Goal: Communication & Community: Answer question/provide support

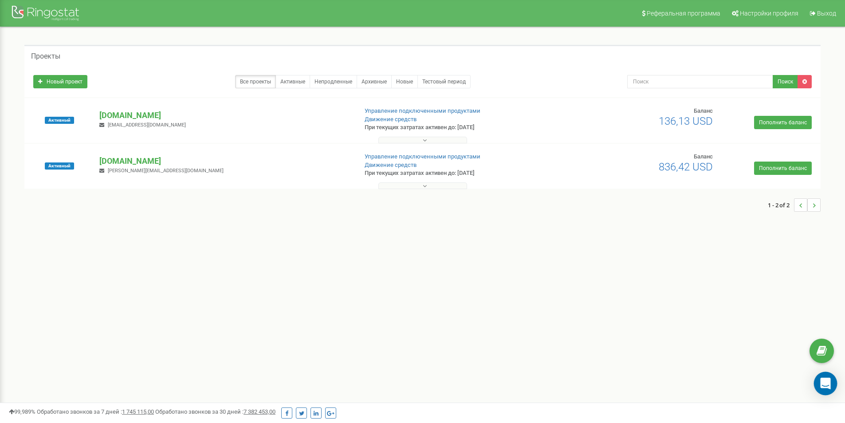
click at [821, 388] on icon "Open Intercom Messenger" at bounding box center [826, 383] width 12 height 12
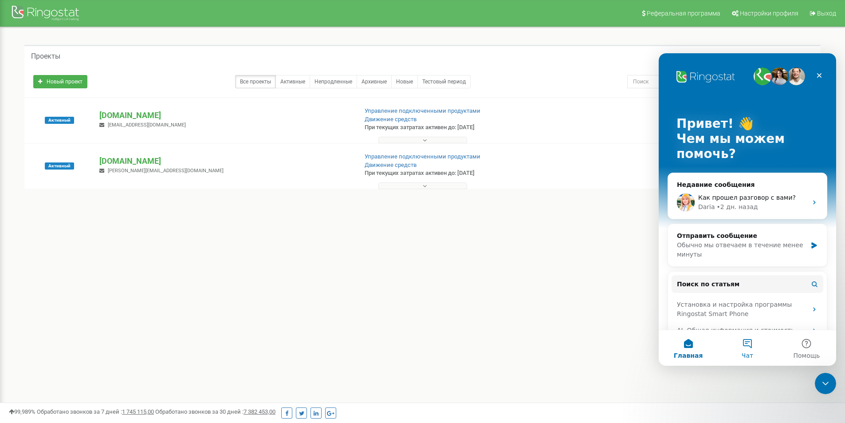
click at [756, 347] on button "Чат" at bounding box center [747, 347] width 59 height 35
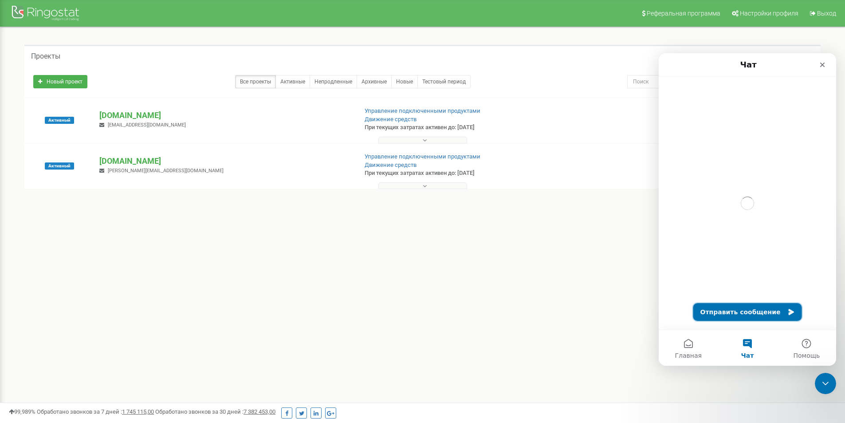
click at [741, 304] on button "Отправить сообщение" at bounding box center [747, 312] width 109 height 18
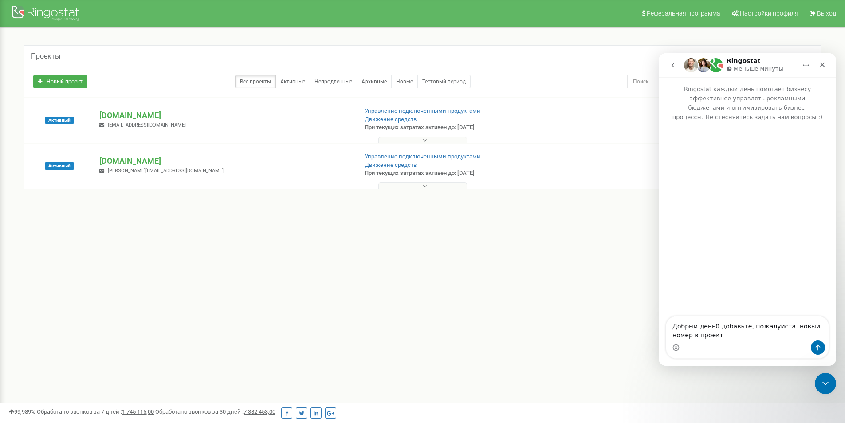
click at [715, 325] on textarea "Добрый день0 добавьте, пожалуйста. новый номер в проект" at bounding box center [747, 328] width 162 height 24
drag, startPoint x: 89, startPoint y: 114, endPoint x: 175, endPoint y: 115, distance: 86.5
click at [175, 115] on div "Активный [DOMAIN_NAME] [EMAIL_ADDRESS][DOMAIN_NAME] Управление подключенными пр…" at bounding box center [423, 124] width 792 height 35
copy div "Активный [DOMAIN_NAME]"
click at [718, 344] on div "Мессенджер Intercom" at bounding box center [747, 347] width 162 height 14
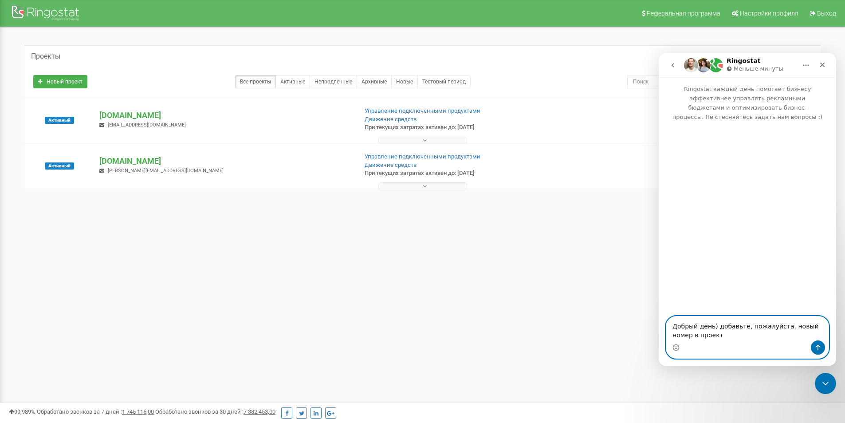
click at [709, 338] on textarea "Добрый день) добавьте, пожалуйста. новый номер в проект" at bounding box center [747, 328] width 162 height 24
paste textarea "[DOMAIN_NAME]"
click at [778, 320] on textarea "Добрый день) добавьте, пожалуйста. новый номер в проект [DOMAIN_NAME]" at bounding box center [747, 323] width 162 height 33
click at [737, 337] on textarea "Добрый день) добавьте, пожалуйста, новый номер в проект [DOMAIN_NAME]" at bounding box center [747, 323] width 162 height 33
click at [672, 335] on textarea "Добрый день) добавьте, пожалуйста, новый номер в проект [DOMAIN_NAME]" at bounding box center [747, 323] width 162 height 33
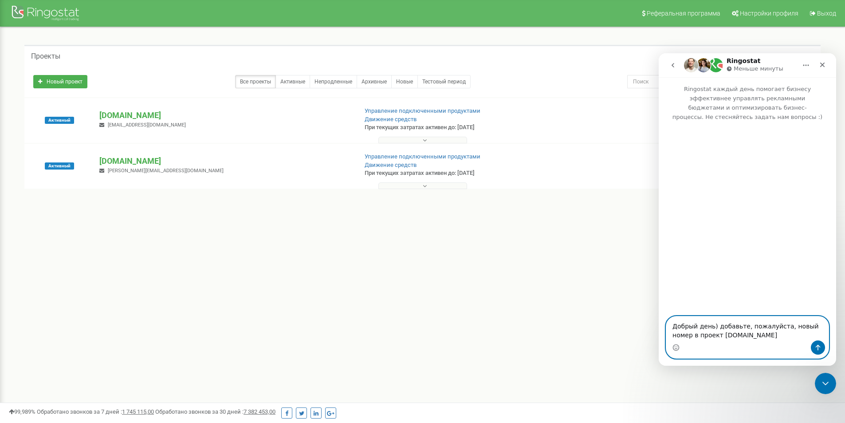
click at [760, 334] on textarea "Добрый день) добавьте, пожалуйста, новый номер в проект [DOMAIN_NAME]" at bounding box center [747, 328] width 162 height 24
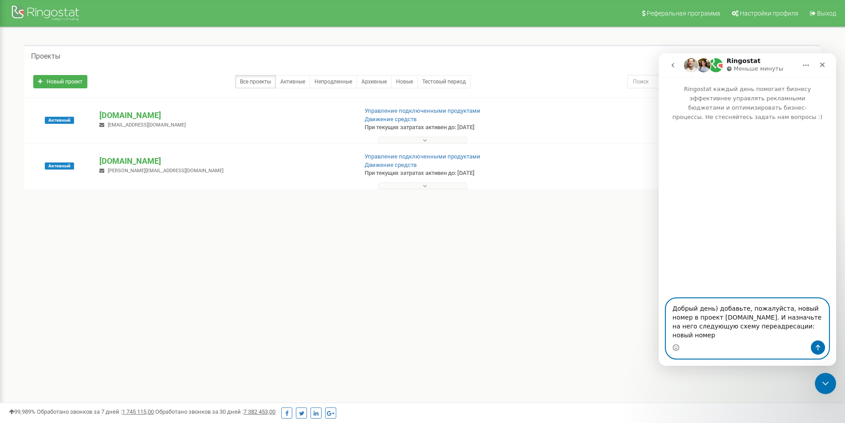
paste textarea "[PERSON_NAME]"
paste textarea "(Меделян)"
paste textarea "380939653676"
type textarea "Добрый день) добавьте, пожалуйста, новый номер в проект [DOMAIN_NAME]. И назнач…"
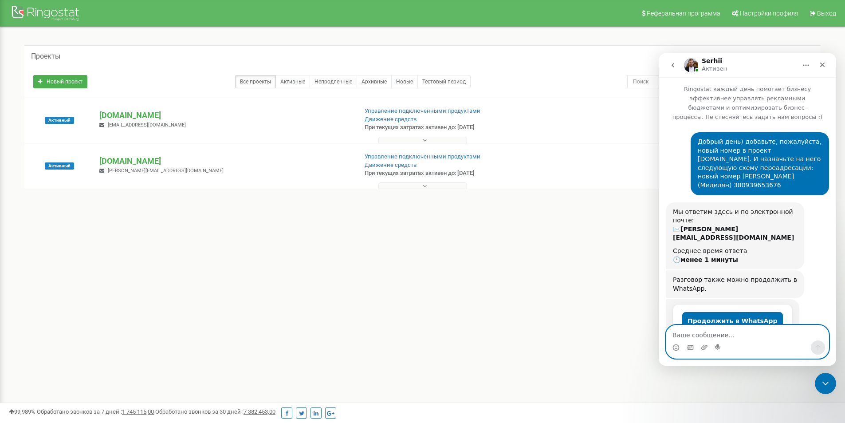
scroll to position [99, 0]
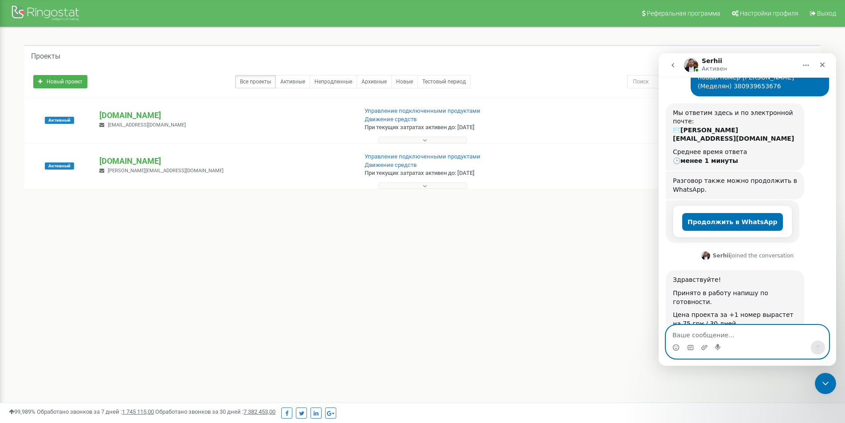
click at [718, 335] on textarea "Ваше сообщение..." at bounding box center [747, 332] width 162 height 15
type textarea "Подходит)"
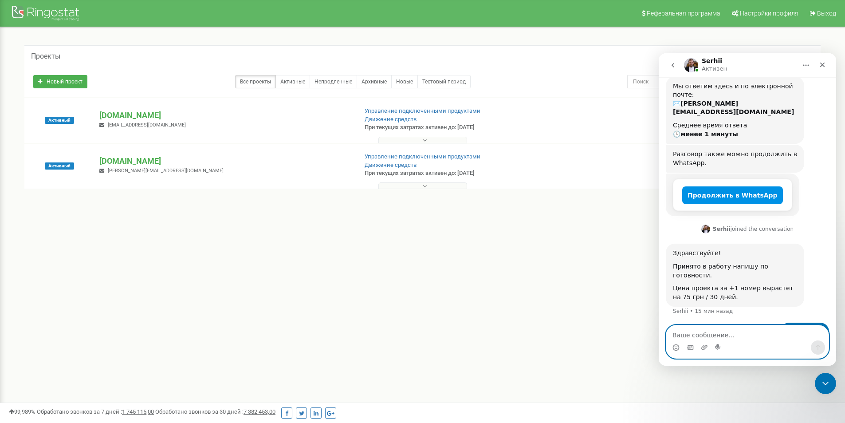
scroll to position [0, 0]
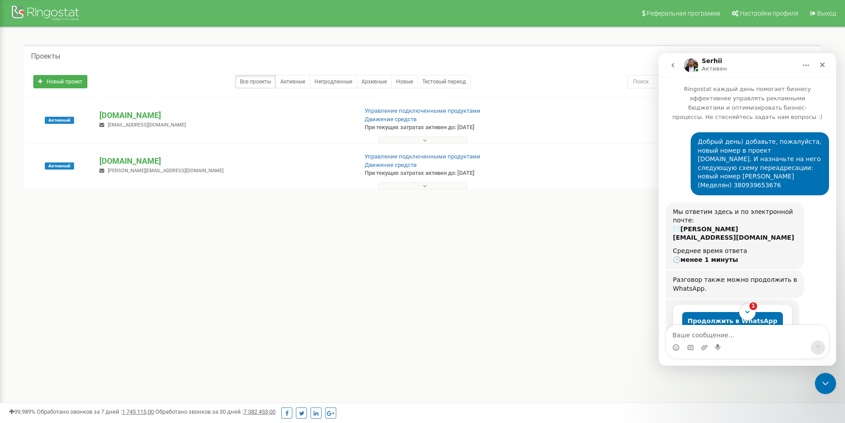
click at [751, 311] on icon "Scroll to bottom" at bounding box center [747, 312] width 8 height 8
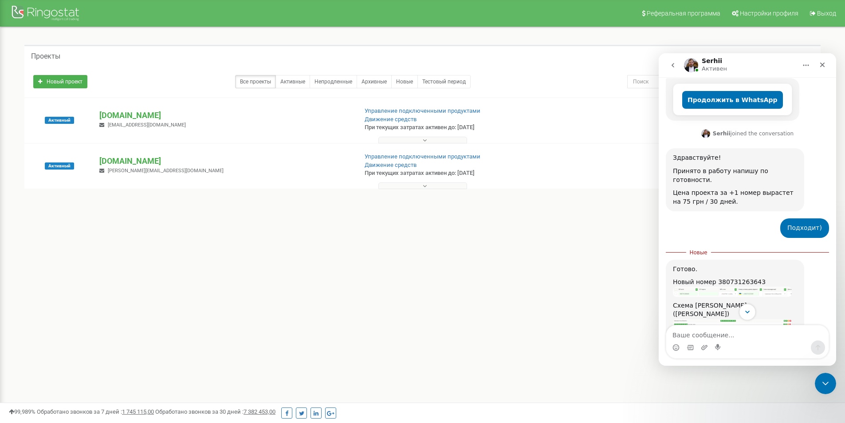
scroll to position [237, 0]
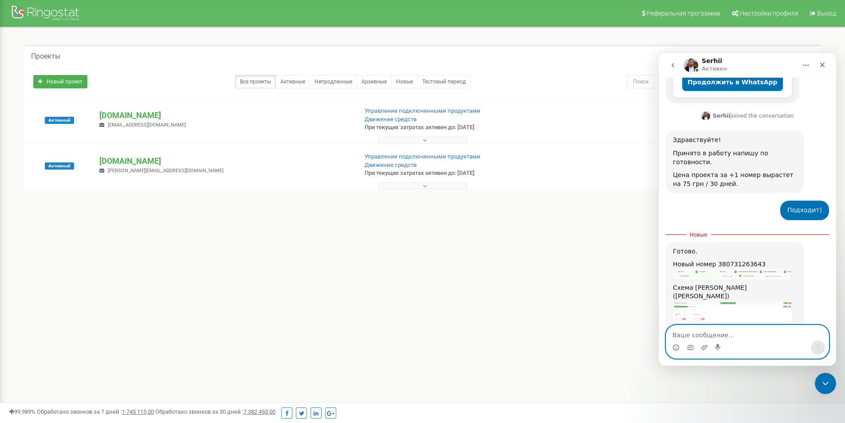
click at [704, 340] on textarea "Ваше сообщение..." at bounding box center [747, 332] width 162 height 15
type textarea "спасибо, нет)"
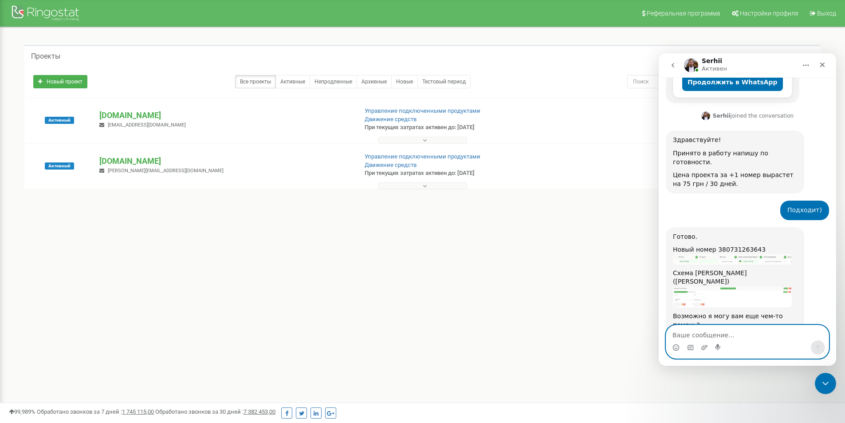
scroll to position [249, 0]
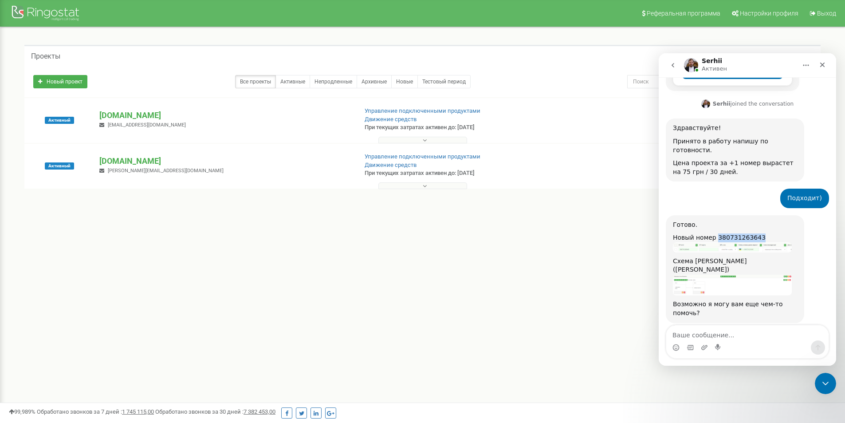
drag, startPoint x: 754, startPoint y: 213, endPoint x: 715, endPoint y: 208, distance: 39.8
click at [715, 233] on div "Новый номер 380731263643" at bounding box center [735, 237] width 124 height 9
copy div "380731263643"
click at [725, 274] on img "Serhii говорит…" at bounding box center [732, 284] width 119 height 21
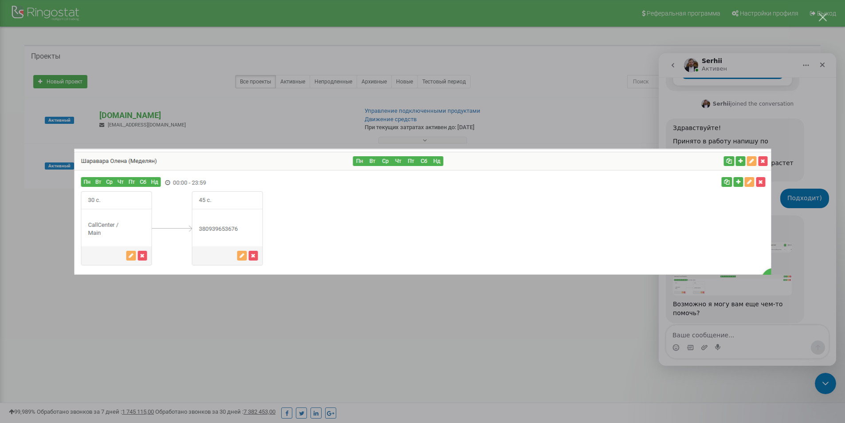
scroll to position [0, 0]
click at [330, 320] on div "Мессенджер Intercom" at bounding box center [422, 211] width 845 height 423
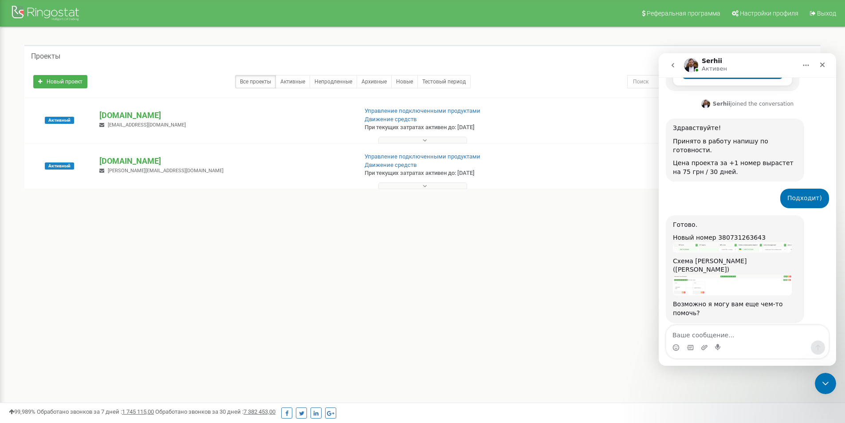
click at [750, 339] on div "спасибо, нет) [PERSON_NAME] что" at bounding box center [747, 354] width 163 height 30
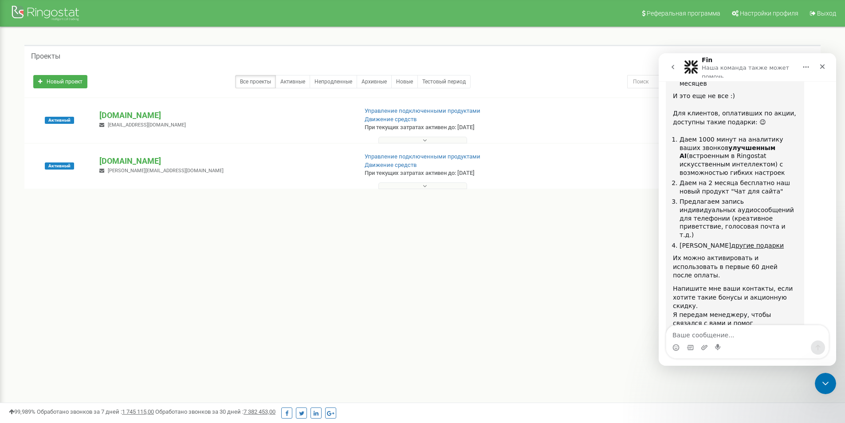
scroll to position [785, 0]
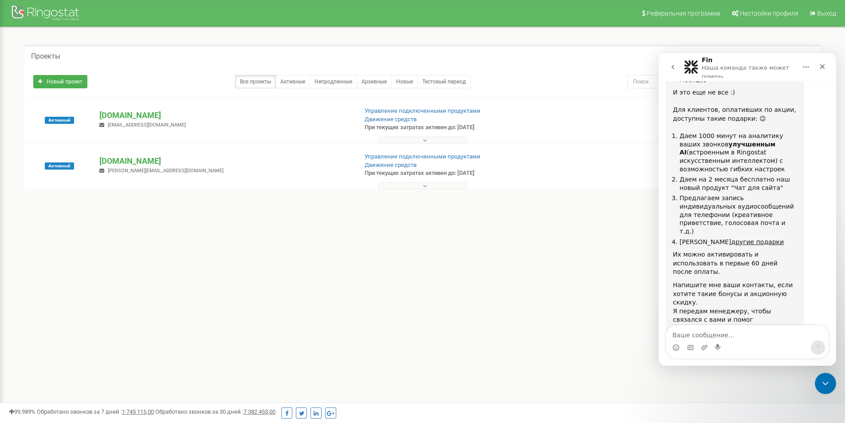
drag, startPoint x: 773, startPoint y: 293, endPoint x: 768, endPoint y: 280, distance: 13.8
click at [774, 401] on span "Великолепно" at bounding box center [769, 407] width 12 height 12
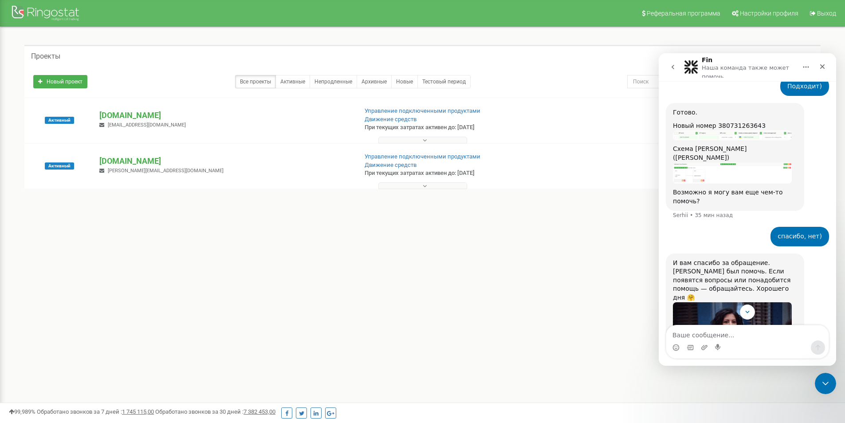
scroll to position [188, 0]
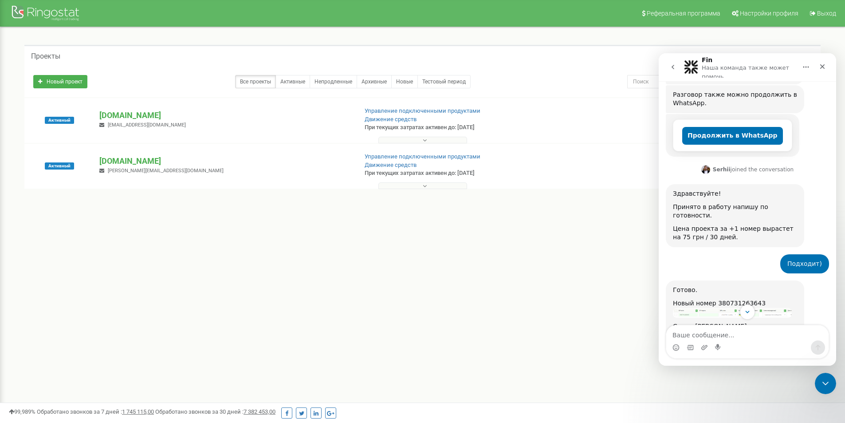
click at [677, 65] on button "go back" at bounding box center [672, 67] width 17 height 17
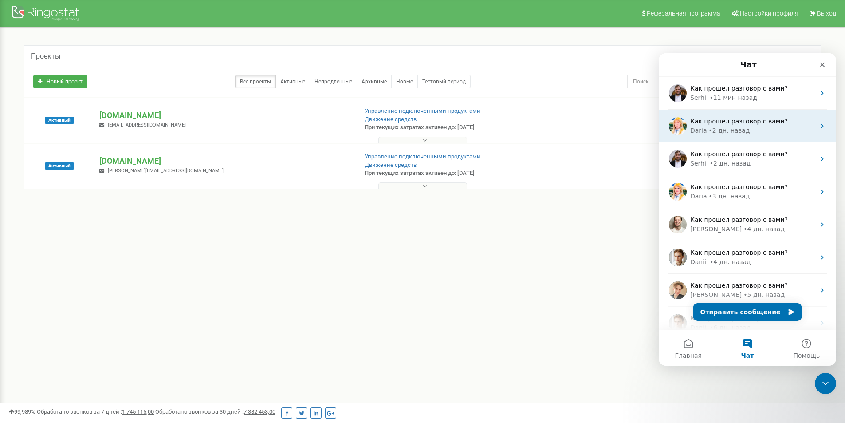
click at [701, 133] on div "Daria" at bounding box center [698, 130] width 17 height 9
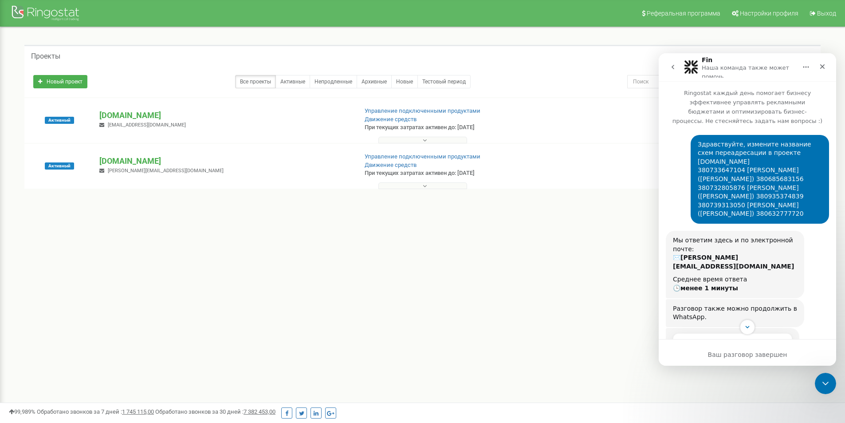
drag, startPoint x: 692, startPoint y: 134, endPoint x: 751, endPoint y: 151, distance: 62.0
click at [751, 151] on div "Здравствуйте, измените название схем переадресации в проекте [DOMAIN_NAME] 3807…" at bounding box center [760, 179] width 138 height 89
click at [752, 152] on div "Здравствуйте, измените название схем переадресации в проекте [DOMAIN_NAME] 3807…" at bounding box center [760, 179] width 124 height 78
drag, startPoint x: 752, startPoint y: 152, endPoint x: 694, endPoint y: 136, distance: 60.7
click at [698, 140] on div "Здравствуйте, измените название схем переадресации в проекте [DOMAIN_NAME] 3807…" at bounding box center [760, 179] width 124 height 78
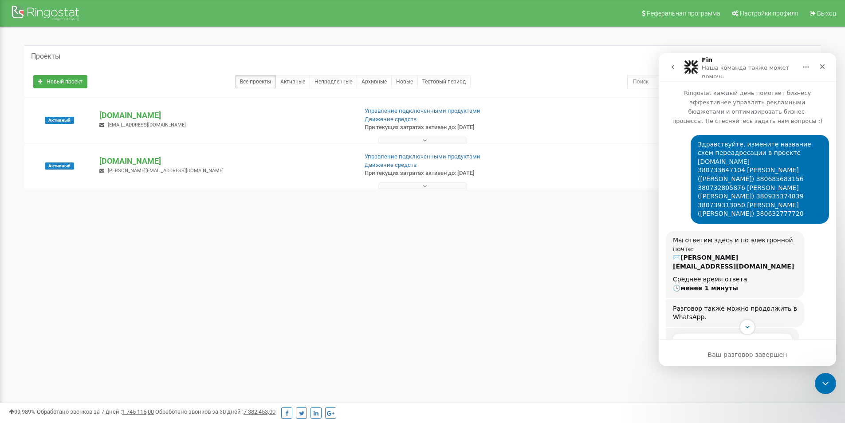
click at [698, 146] on div "Здравствуйте, измените название схем переадресации в проекте [DOMAIN_NAME] 3807…" at bounding box center [760, 179] width 124 height 78
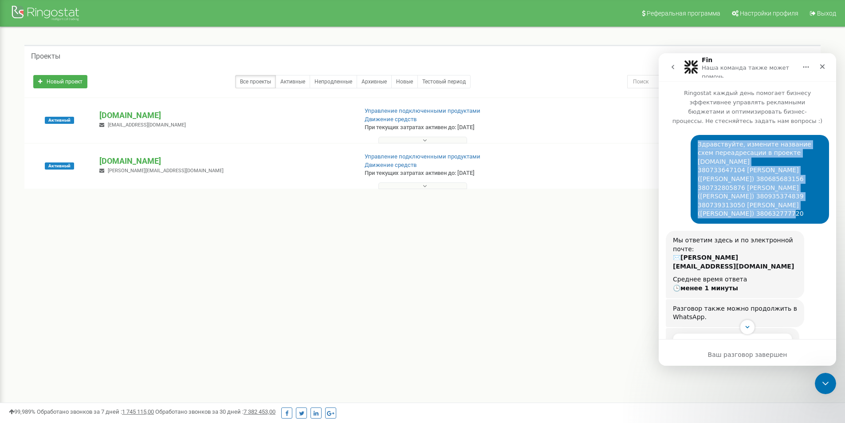
drag, startPoint x: 692, startPoint y: 136, endPoint x: 771, endPoint y: 201, distance: 102.4
click at [771, 201] on div "Здравствуйте, измените название схем переадресации в проекте [DOMAIN_NAME] 3807…" at bounding box center [760, 179] width 138 height 89
copy div "Здравствуйте, измените название схем переадресации в проекте [DOMAIN_NAME] 3807…"
click at [671, 64] on icon "go back" at bounding box center [672, 66] width 7 height 7
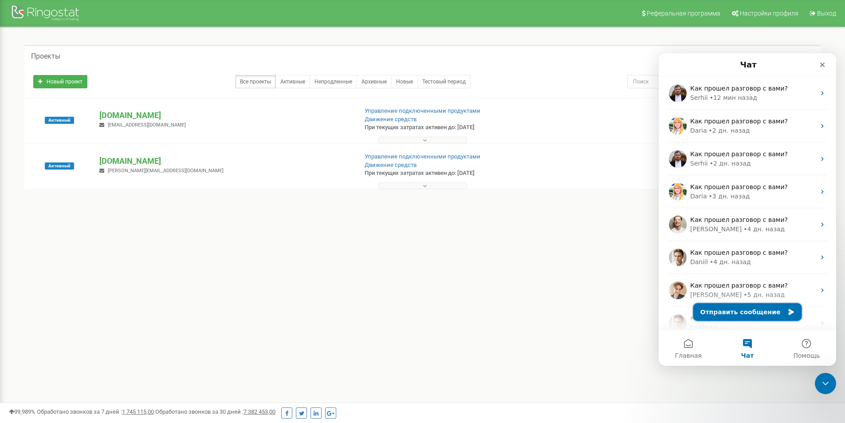
click at [721, 312] on button "Отправить сообщение" at bounding box center [747, 312] width 109 height 18
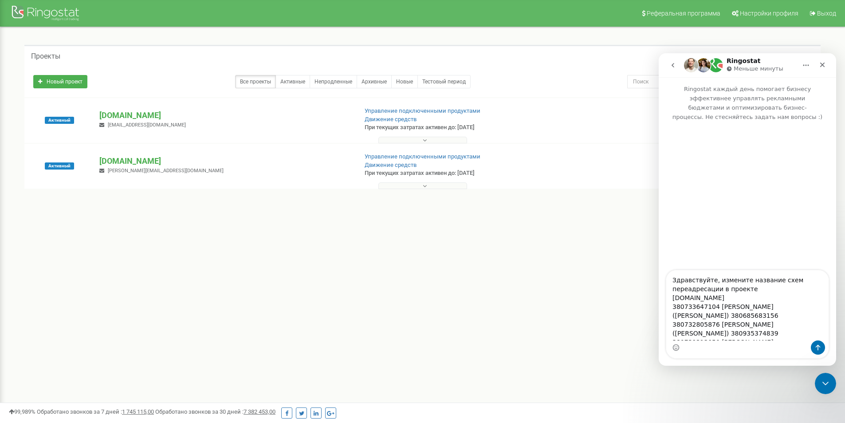
scroll to position [15, 0]
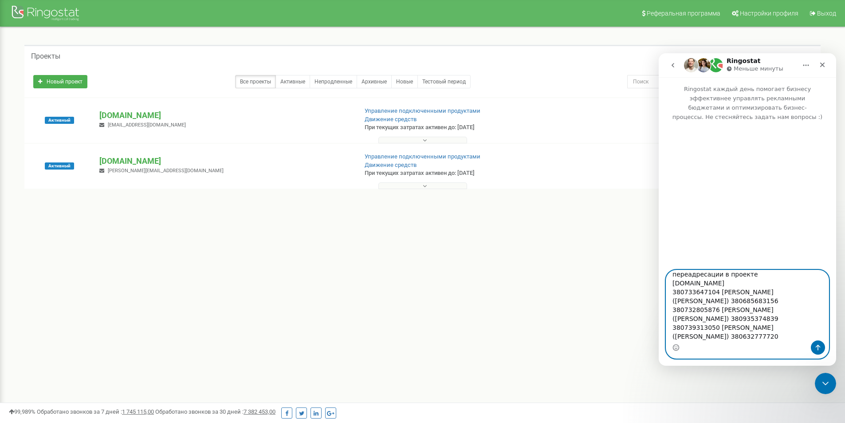
drag, startPoint x: 715, startPoint y: 293, endPoint x: 767, endPoint y: 290, distance: 52.0
click at [767, 290] on textarea "Здравствуйте, измените название схем переадресации в проекте [DOMAIN_NAME] 3807…" at bounding box center [747, 305] width 162 height 70
paste textarea "[PERSON_NAME]"
drag, startPoint x: 790, startPoint y: 291, endPoint x: 763, endPoint y: 290, distance: 27.1
click at [763, 290] on textarea "Здравствуйте, измените название схем переадресации в проекте [DOMAIN_NAME] 3807…" at bounding box center [747, 305] width 162 height 70
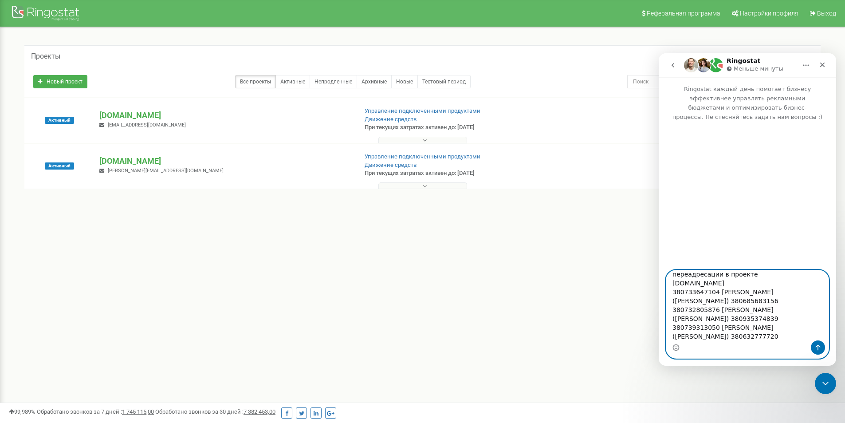
paste textarea "оліда"
drag, startPoint x: 713, startPoint y: 298, endPoint x: 668, endPoint y: 297, distance: 44.4
click at [668, 297] on textarea "Здравствуйте, измените название схем переадресации в проекте [DOMAIN_NAME] 3807…" at bounding box center [747, 305] width 162 height 70
paste textarea "951325111"
drag, startPoint x: 712, startPoint y: 289, endPoint x: 672, endPoint y: 294, distance: 40.2
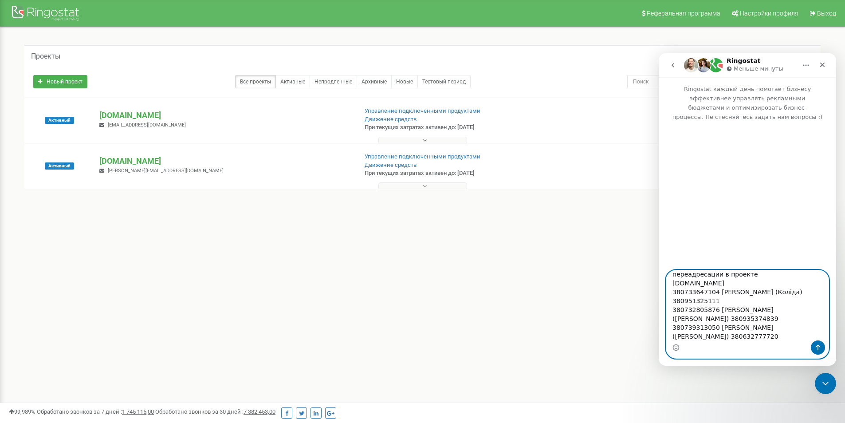
click at [672, 294] on textarea "Здравствуйте, измените название схем переадресации в проекте [DOMAIN_NAME] 3807…" at bounding box center [747, 305] width 162 height 70
paste textarea "4644605"
drag, startPoint x: 757, startPoint y: 314, endPoint x: 716, endPoint y: 311, distance: 41.4
click at [716, 311] on textarea "Здравствуйте, измените название схем переадресации в проекте [DOMAIN_NAME] 3807…" at bounding box center [747, 305] width 162 height 70
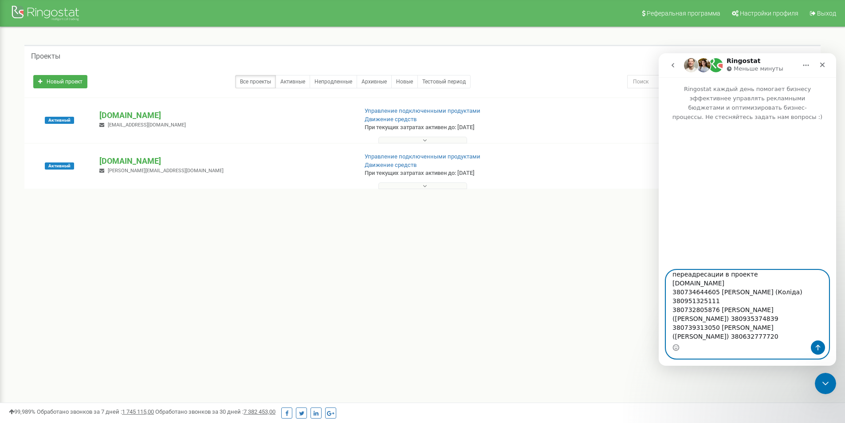
drag, startPoint x: 716, startPoint y: 311, endPoint x: 746, endPoint y: 312, distance: 30.2
click at [746, 312] on textarea "Здравствуйте, измените название схем переадресации в проекте [DOMAIN_NAME] 3807…" at bounding box center [747, 305] width 162 height 70
paste textarea "[DEMOGRAPHIC_DATA] [PERSON_NAME]"
drag, startPoint x: 786, startPoint y: 311, endPoint x: 766, endPoint y: 311, distance: 20.8
click at [766, 311] on textarea "Здравствуйте, измените название схем переадресации в проекте [DOMAIN_NAME] 3807…" at bounding box center [747, 305] width 162 height 70
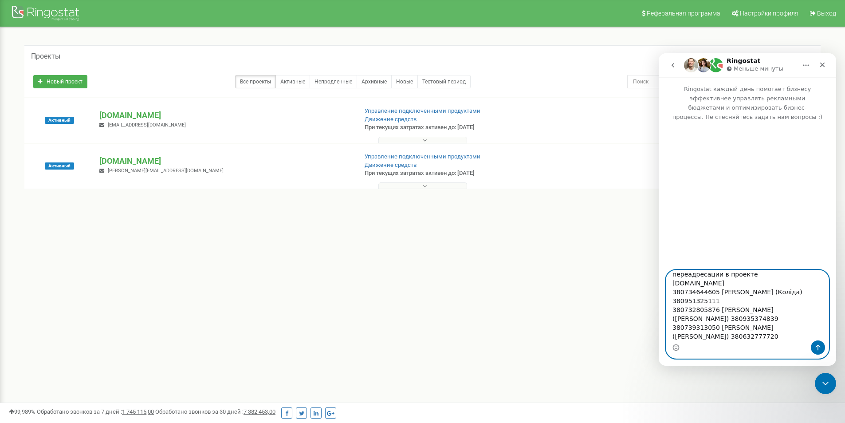
paste textarea "[PERSON_NAME]"
drag, startPoint x: 713, startPoint y: 318, endPoint x: 663, endPoint y: 320, distance: 50.2
click at [663, 320] on div "Здравствуйте, измените название схем переадресации в проекте [DOMAIN_NAME] 3807…" at bounding box center [747, 314] width 177 height 89
paste textarea "7036202"
drag, startPoint x: 713, startPoint y: 310, endPoint x: 664, endPoint y: 308, distance: 48.4
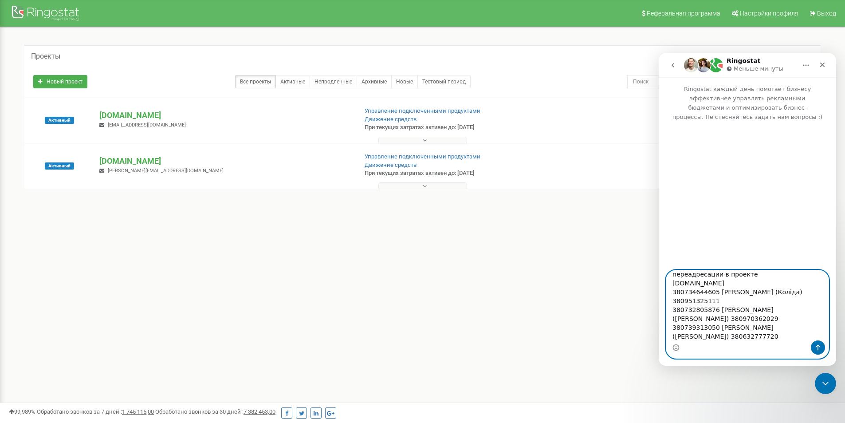
click at [664, 308] on div "Здравствуйте, измените название схем переадресации в проекте [DOMAIN_NAME] 3807…" at bounding box center [747, 314] width 177 height 89
paste textarea "095897"
drag, startPoint x: 770, startPoint y: 330, endPoint x: 715, endPoint y: 330, distance: 55.0
click at [715, 330] on textarea "Здравствуйте, измените название схем переадресации в проекте [DOMAIN_NAME] 3807…" at bounding box center [747, 305] width 162 height 70
paste textarea "льницька Софія"
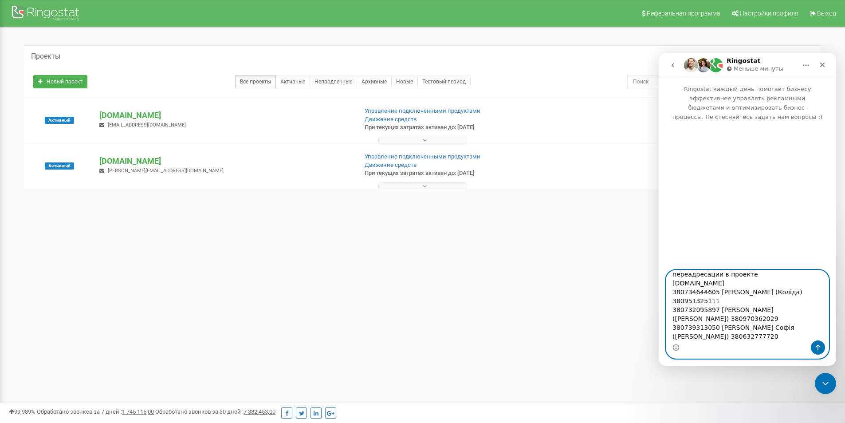
drag, startPoint x: 711, startPoint y: 329, endPoint x: 672, endPoint y: 327, distance: 38.6
click at [672, 327] on textarea "Здравствуйте, измените название схем переадресации в проекте [DOMAIN_NAME] 3807…" at bounding box center [747, 305] width 162 height 70
paste textarea "([PERSON_NAME])"
drag, startPoint x: 780, startPoint y: 326, endPoint x: 755, endPoint y: 327, distance: 24.9
click at [755, 327] on textarea "Здравствуйте, измените название схем переадресации в проекте [DOMAIN_NAME] 3807…" at bounding box center [747, 305] width 162 height 70
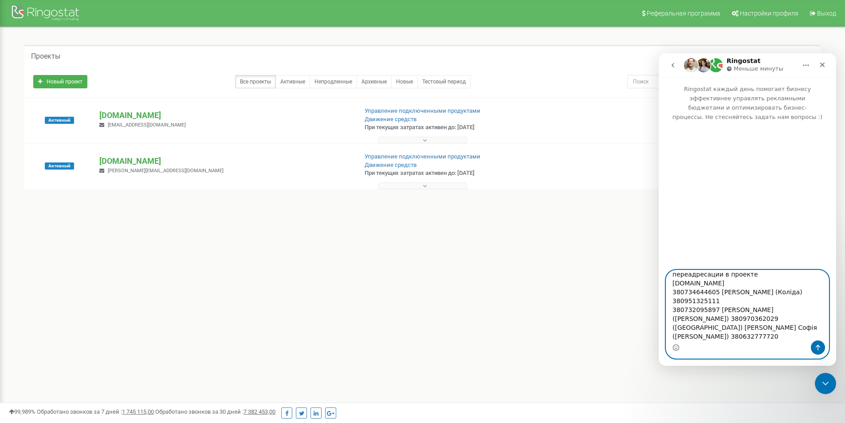
paste textarea "[PERSON_NAME]"
drag, startPoint x: 706, startPoint y: 330, endPoint x: 670, endPoint y: 329, distance: 35.9
click at [670, 329] on textarea "Здравствуйте, измените название схем переадресации в проекте [DOMAIN_NAME] 3807…" at bounding box center [747, 305] width 162 height 70
paste textarea "380963780107"
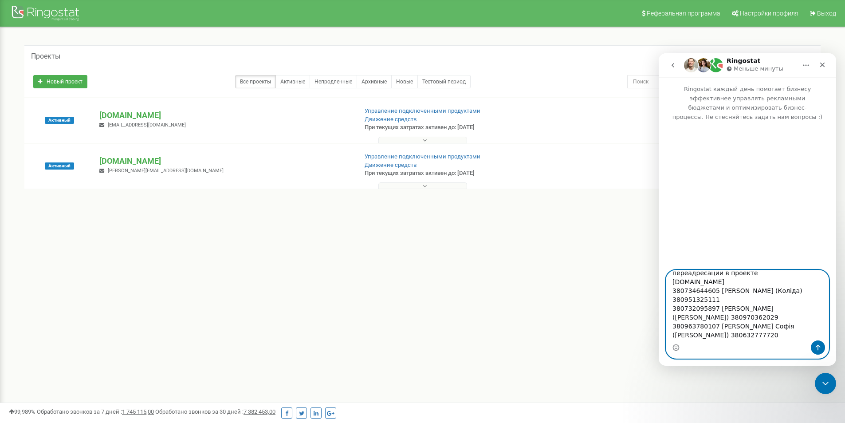
drag, startPoint x: 673, startPoint y: 337, endPoint x: 1317, endPoint y: 390, distance: 645.8
click at [659, 337] on html "Ringostat Меньше минуты Ringostat каждый день помогает бизнесу эффективнее упра…" at bounding box center [747, 209] width 177 height 312
paste textarea "730563547"
drag, startPoint x: 712, startPoint y: 334, endPoint x: 659, endPoint y: 323, distance: 54.3
click at [659, 323] on div "Здравствуйте, измените название схем переадресации в проекте [DOMAIN_NAME] 3807…" at bounding box center [747, 314] width 177 height 89
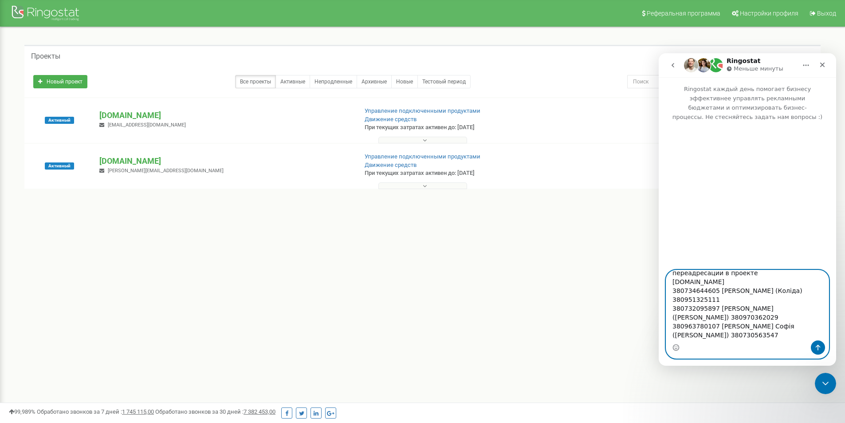
click at [719, 336] on textarea "Здравствуйте, измените название схем переадресации в проекте [DOMAIN_NAME] 3807…" at bounding box center [747, 305] width 162 height 70
paste textarea "380963780107 [PERSON_NAME] ([PERSON_NAME]) 380730563547"
drag, startPoint x: 760, startPoint y: 330, endPoint x: 714, endPoint y: 330, distance: 46.6
click at [714, 330] on textarea "Здравствуйте, измените название схем переадресации в проекте [DOMAIN_NAME] 3807…" at bounding box center [747, 305] width 162 height 70
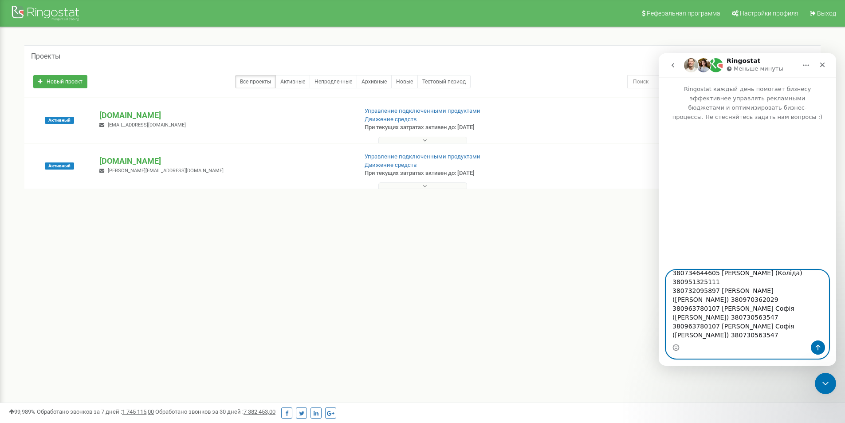
paste textarea "озак [PERSON_NAME]"
drag, startPoint x: 798, startPoint y: 327, endPoint x: 765, endPoint y: 323, distance: 32.7
click at [765, 323] on textarea "Здравствуйте, измените название схем переадресации в проекте [DOMAIN_NAME] 3807…" at bounding box center [747, 305] width 162 height 70
paste textarea "ойтенко"
drag, startPoint x: 709, startPoint y: 335, endPoint x: 666, endPoint y: 335, distance: 43.5
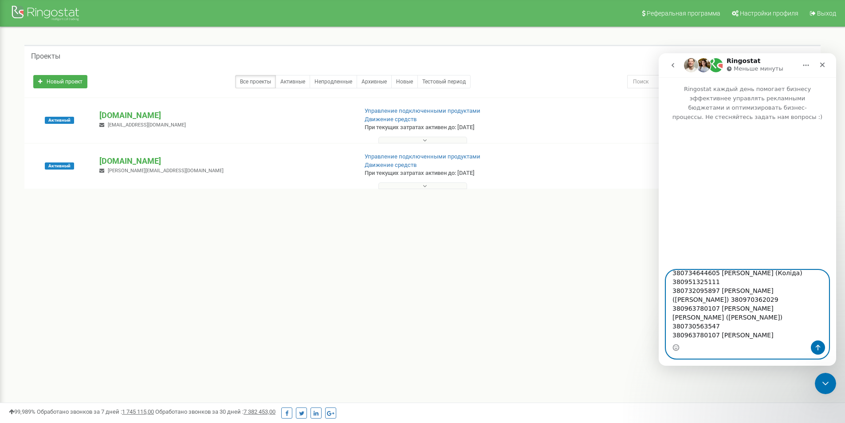
click at [666, 335] on div "Здравствуйте, измените название схем переадресации в проекте [DOMAIN_NAME] 3807…" at bounding box center [747, 314] width 163 height 89
paste textarea "932482769"
drag, startPoint x: 712, startPoint y: 326, endPoint x: 668, endPoint y: 330, distance: 43.3
click at [660, 326] on div "Здравствуйте, измените название схем переадресации в проекте [DOMAIN_NAME] 3807…" at bounding box center [747, 314] width 177 height 89
paste textarea "733174322"
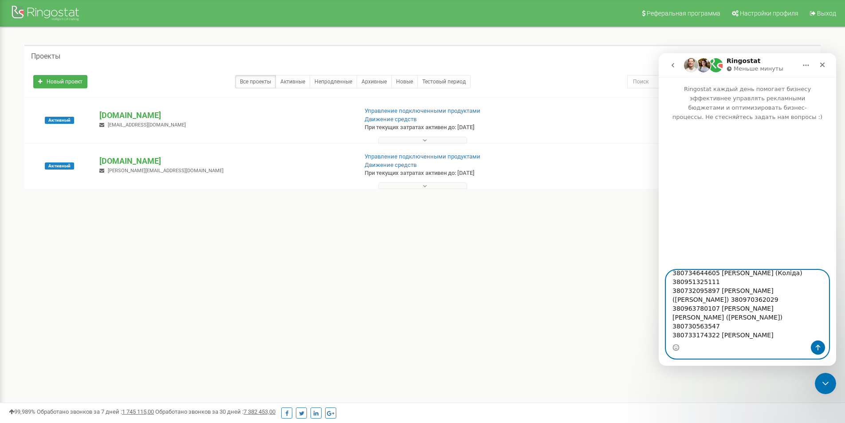
scroll to position [0, 0]
drag, startPoint x: 717, startPoint y: 319, endPoint x: 674, endPoint y: 311, distance: 44.3
click at [673, 310] on textarea "Здравствуйте, измените название схем переадресации в проекте [DOMAIN_NAME] 3807…" at bounding box center [747, 305] width 162 height 70
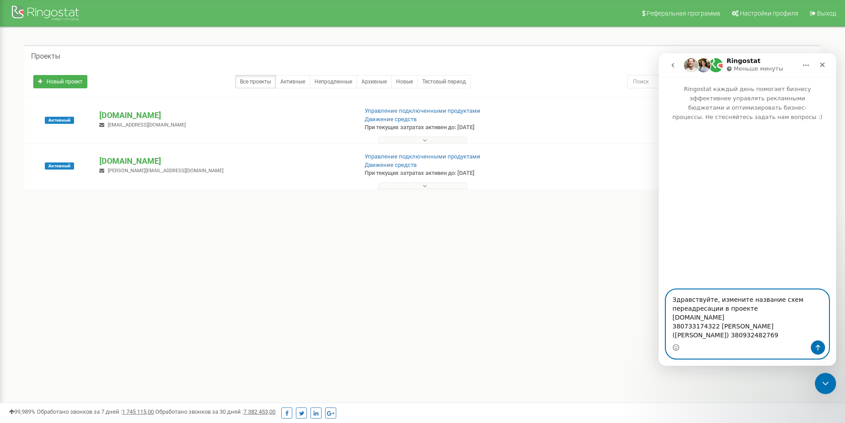
click at [720, 335] on textarea "Здравствуйте, измените название схем переадресации в проекте [DOMAIN_NAME] 3807…" at bounding box center [747, 315] width 162 height 51
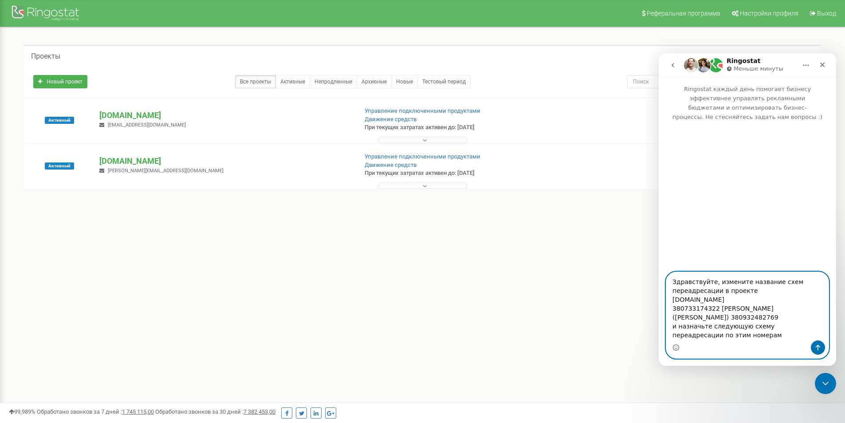
paste textarea "380734644605 [PERSON_NAME] (Коліда) 380951325111 380732095897 [PERSON_NAME] ([P…"
drag, startPoint x: 712, startPoint y: 327, endPoint x: 660, endPoint y: 323, distance: 52.5
click at [660, 323] on div "Здравствуйте, измените название схем переадресации в проекте [DOMAIN_NAME] 3807…" at bounding box center [747, 314] width 177 height 89
paste textarea "73056354"
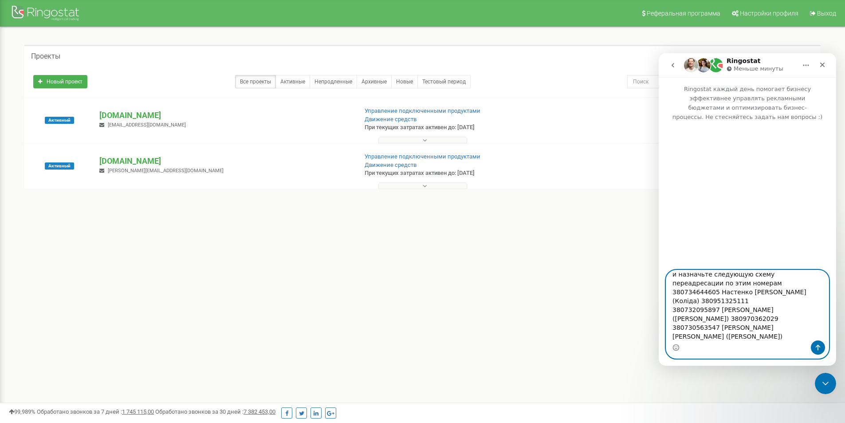
scroll to position [51, 0]
click at [668, 334] on textarea "Здравствуйте, измените название схем переадресации в проекте [DOMAIN_NAME] 3807…" at bounding box center [747, 305] width 162 height 70
paste textarea "96378010"
type textarea "Здравствуйте, измените название схем переадресации в проекте [DOMAIN_NAME] 3807…"
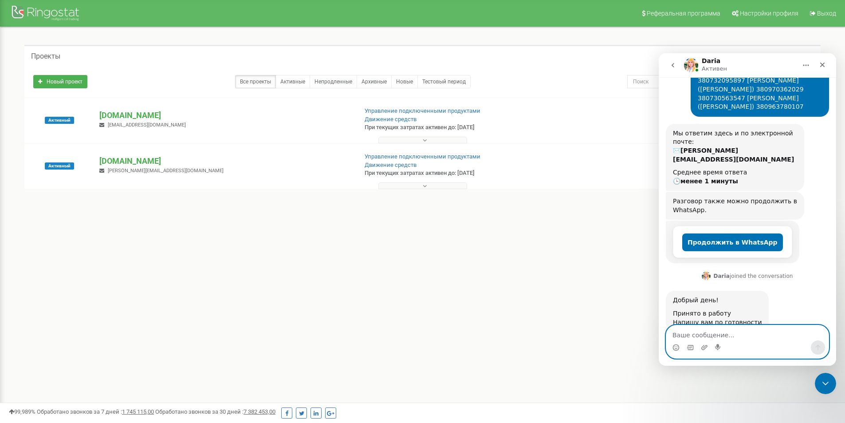
scroll to position [147, 0]
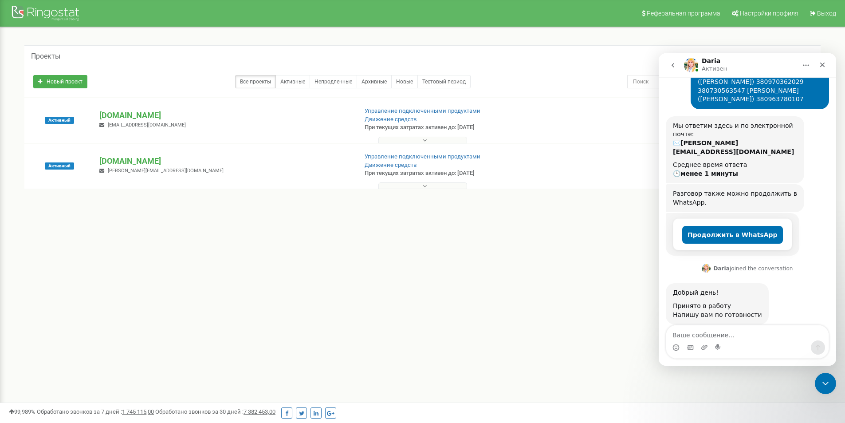
click at [672, 66] on icon "go back" at bounding box center [673, 65] width 3 height 4
